Goal: Information Seeking & Learning: Learn about a topic

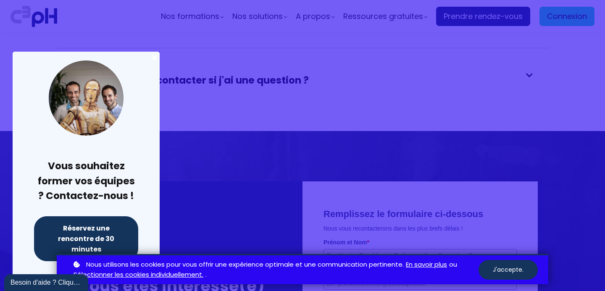
scroll to position [1870, 0]
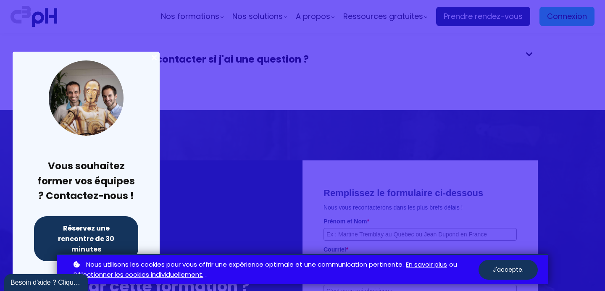
click at [359, 71] on div at bounding box center [302, 145] width 605 height 291
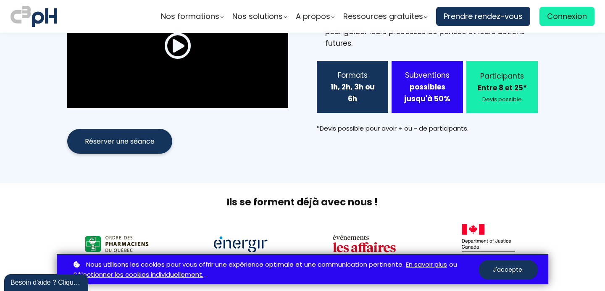
scroll to position [0, 0]
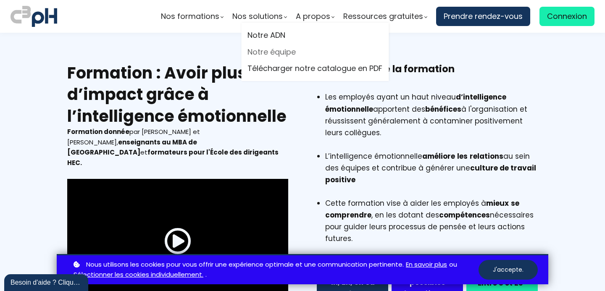
click at [276, 49] on link "Notre équipe" at bounding box center [315, 52] width 135 height 13
